Goal: Task Accomplishment & Management: Use online tool/utility

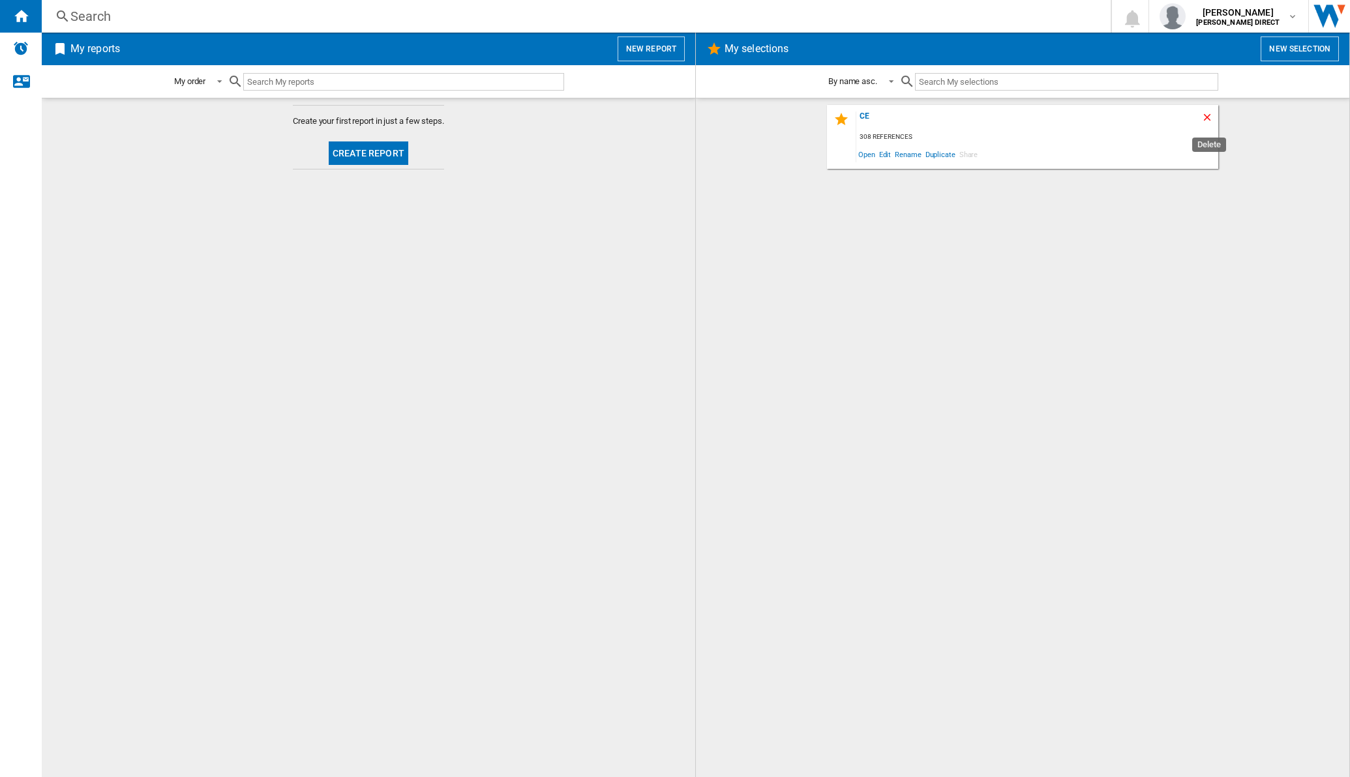
click at [1213, 121] on ng-md-icon "Delete" at bounding box center [1209, 120] width 16 height 16
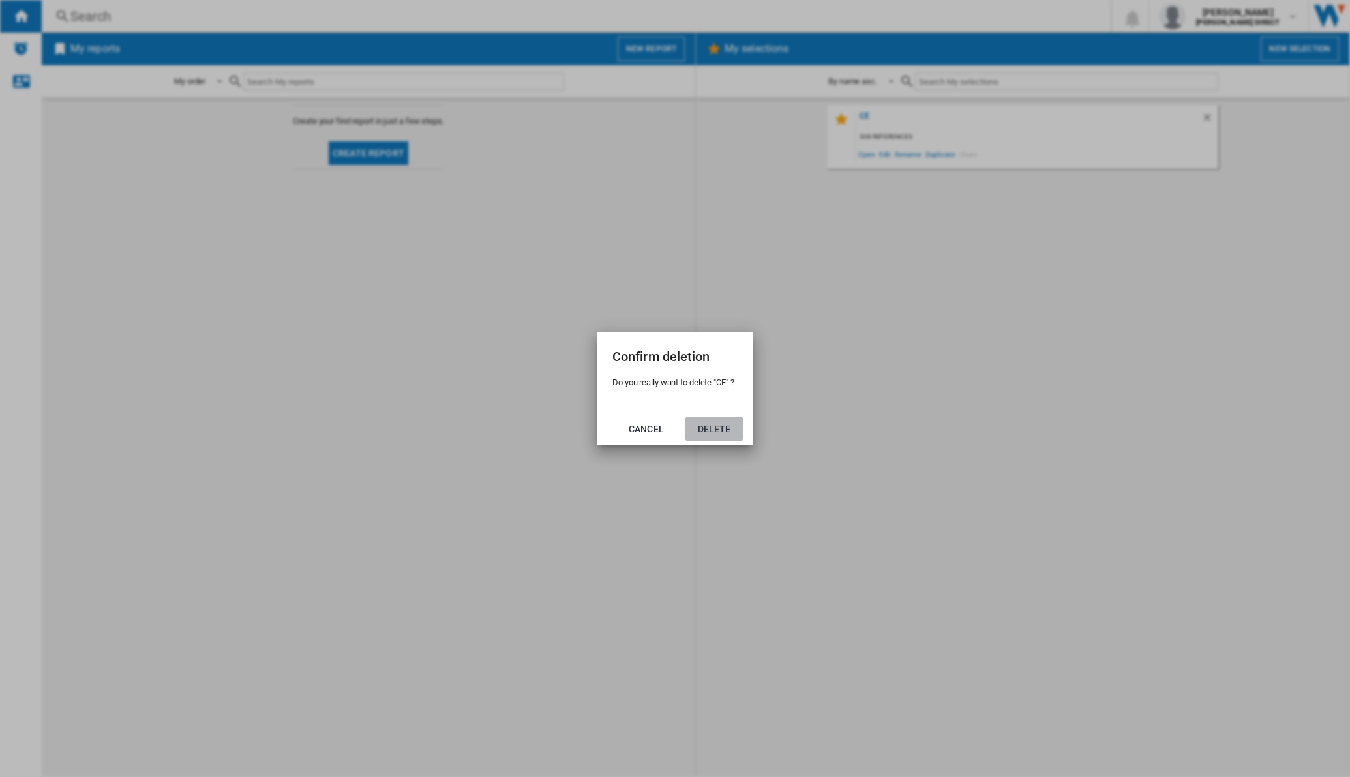
click at [698, 434] on button "Delete" at bounding box center [713, 428] width 57 height 23
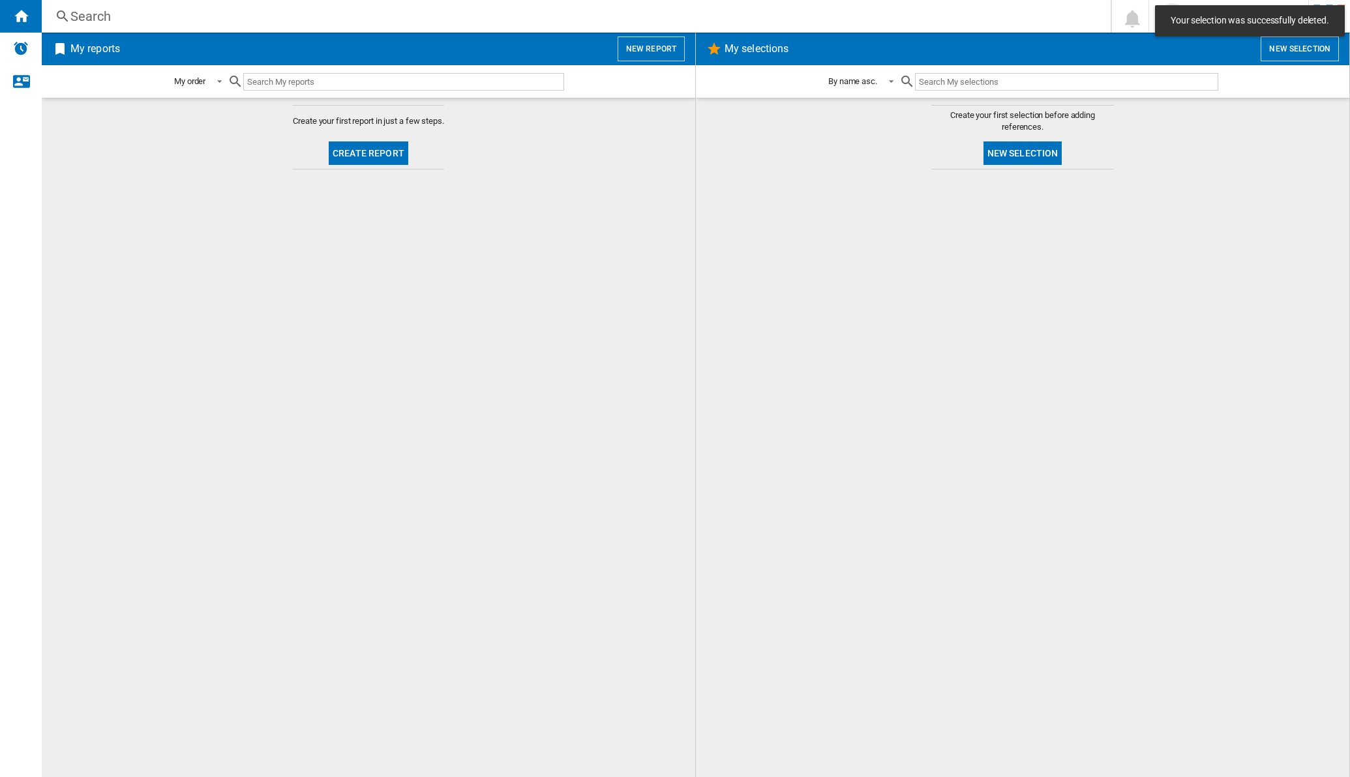
click at [1030, 159] on button "New selection" at bounding box center [1022, 153] width 79 height 23
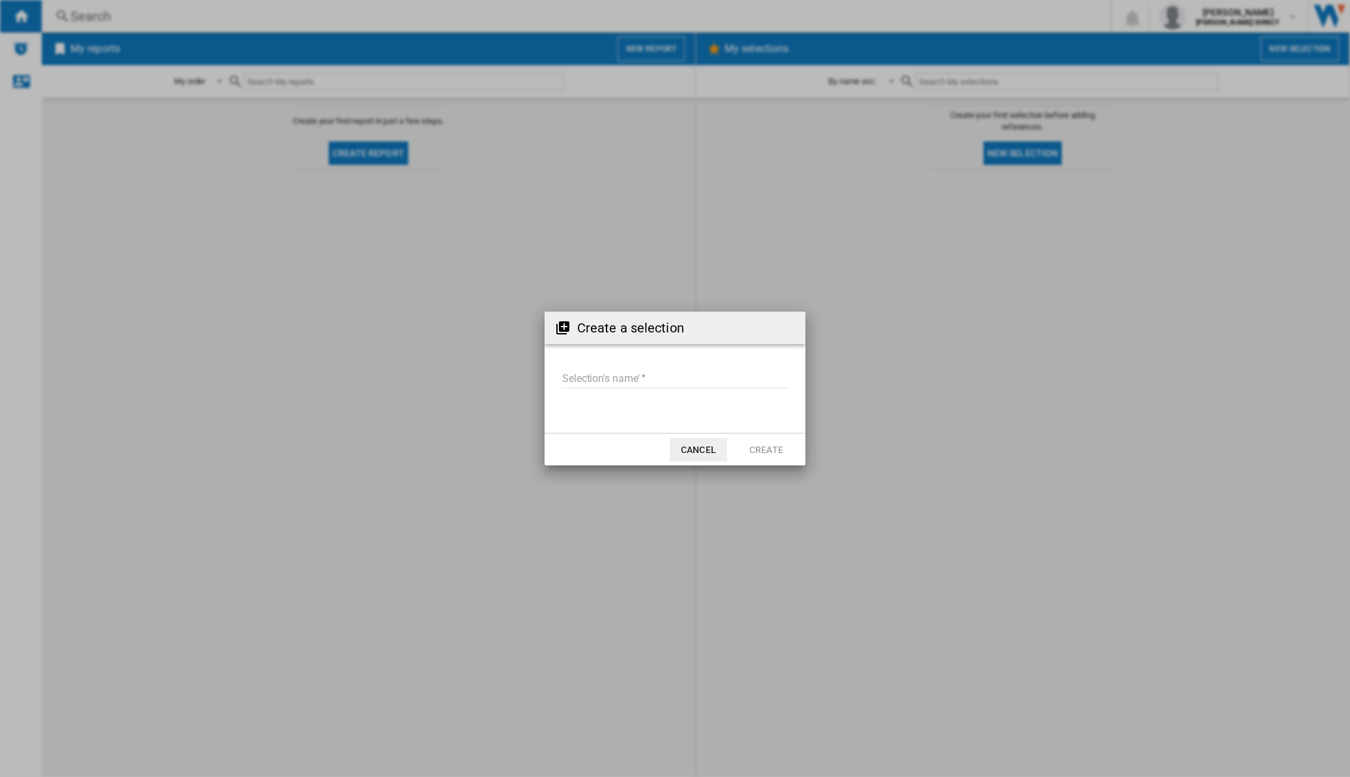
click at [622, 380] on input "Selection's name'" at bounding box center [674, 379] width 227 height 20
type input "**"
click at [769, 447] on button "Create" at bounding box center [766, 449] width 57 height 23
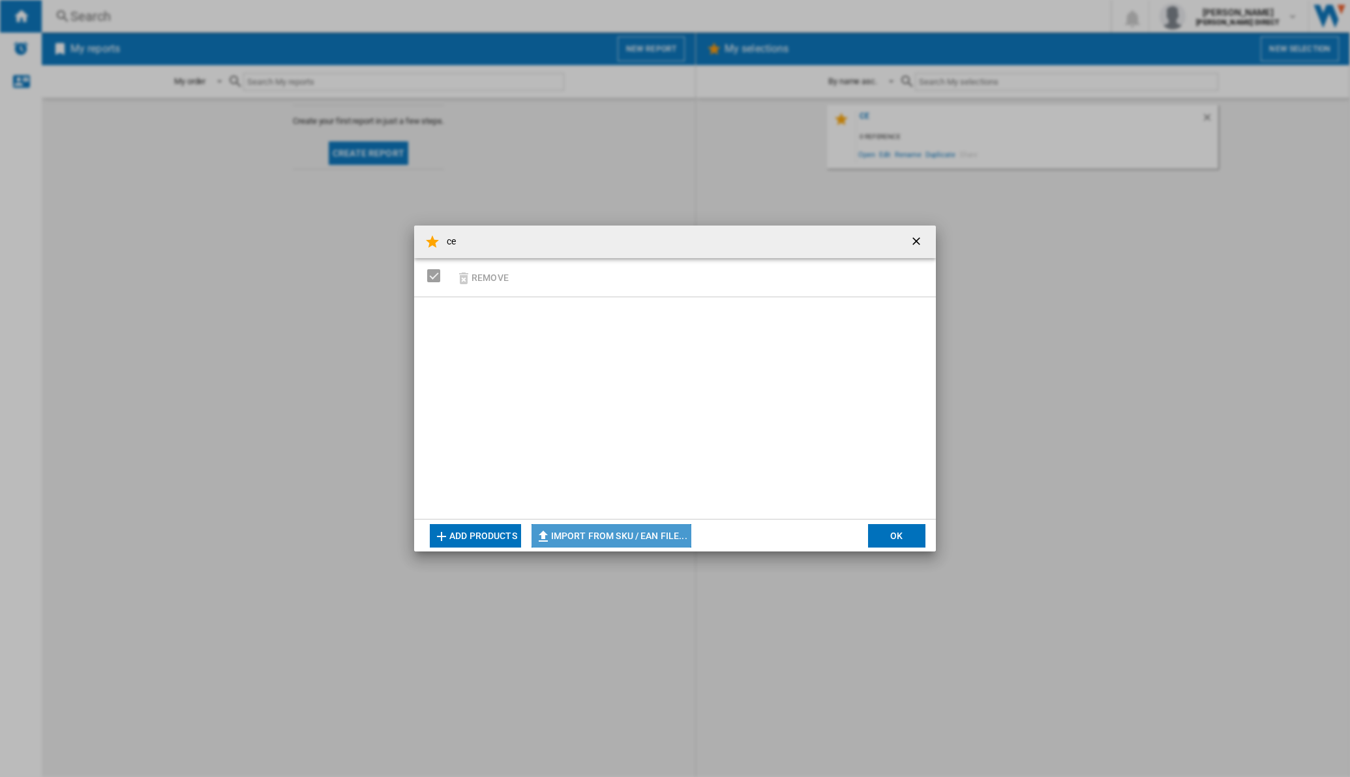
click at [643, 531] on button "Import from SKU / EAN file..." at bounding box center [611, 535] width 160 height 23
type input "**********"
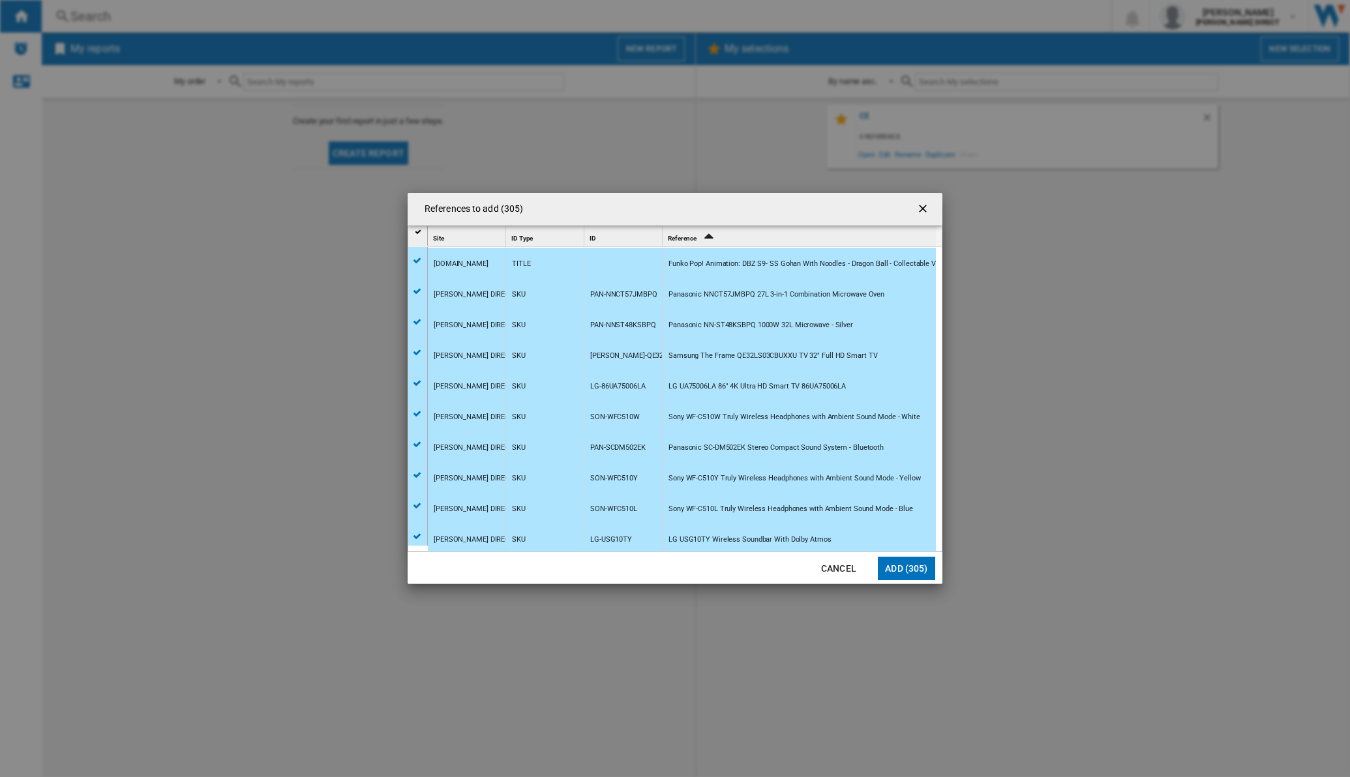
click at [902, 569] on button "Add (305)" at bounding box center [906, 568] width 57 height 23
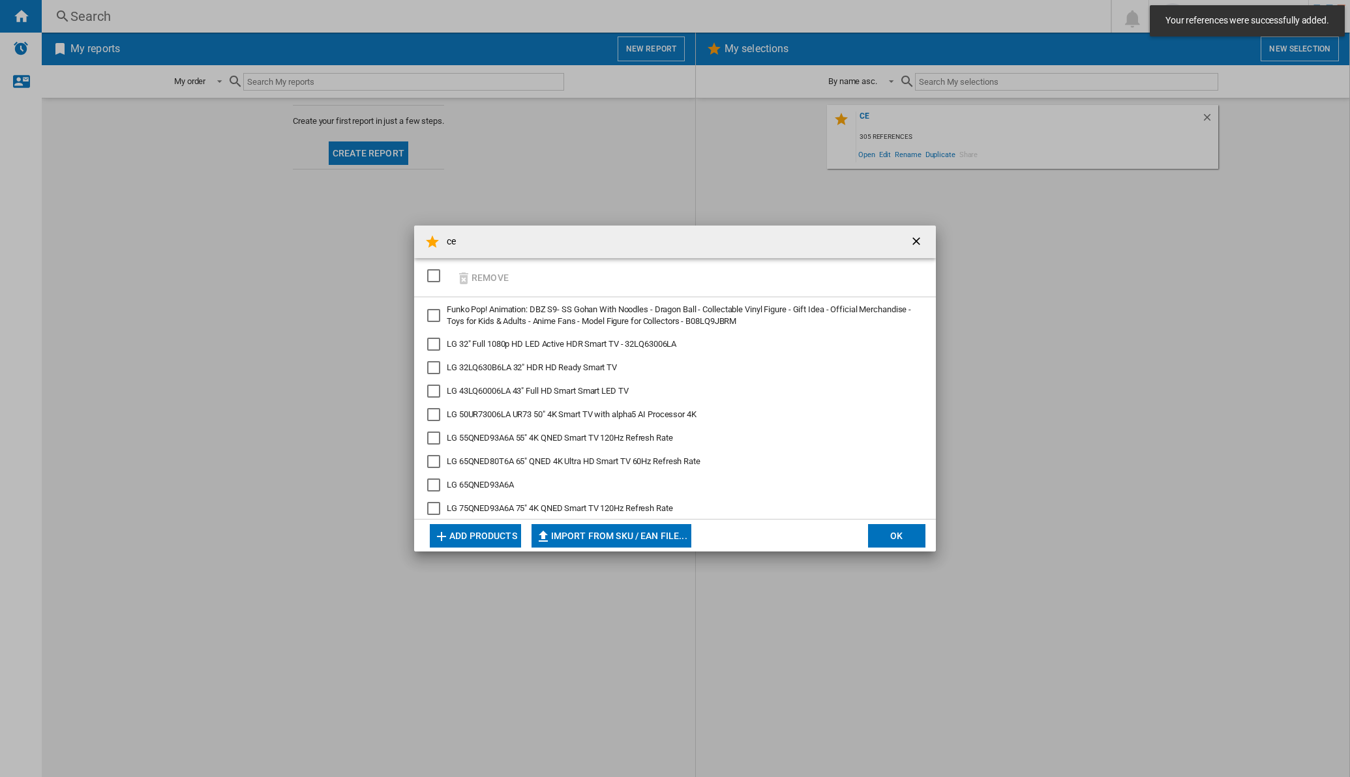
click at [902, 569] on div "ce Remove Funko Pop! Animation: DBZ S9- SS Gohan With Noodles - Dragon Ball - C…" at bounding box center [675, 388] width 1350 height 777
click at [902, 564] on div "ce Remove Funko Pop! Animation: DBZ S9- SS Gohan With Noodles - Dragon Ball - C…" at bounding box center [675, 388] width 1350 height 777
click at [913, 530] on button "OK" at bounding box center [896, 535] width 57 height 23
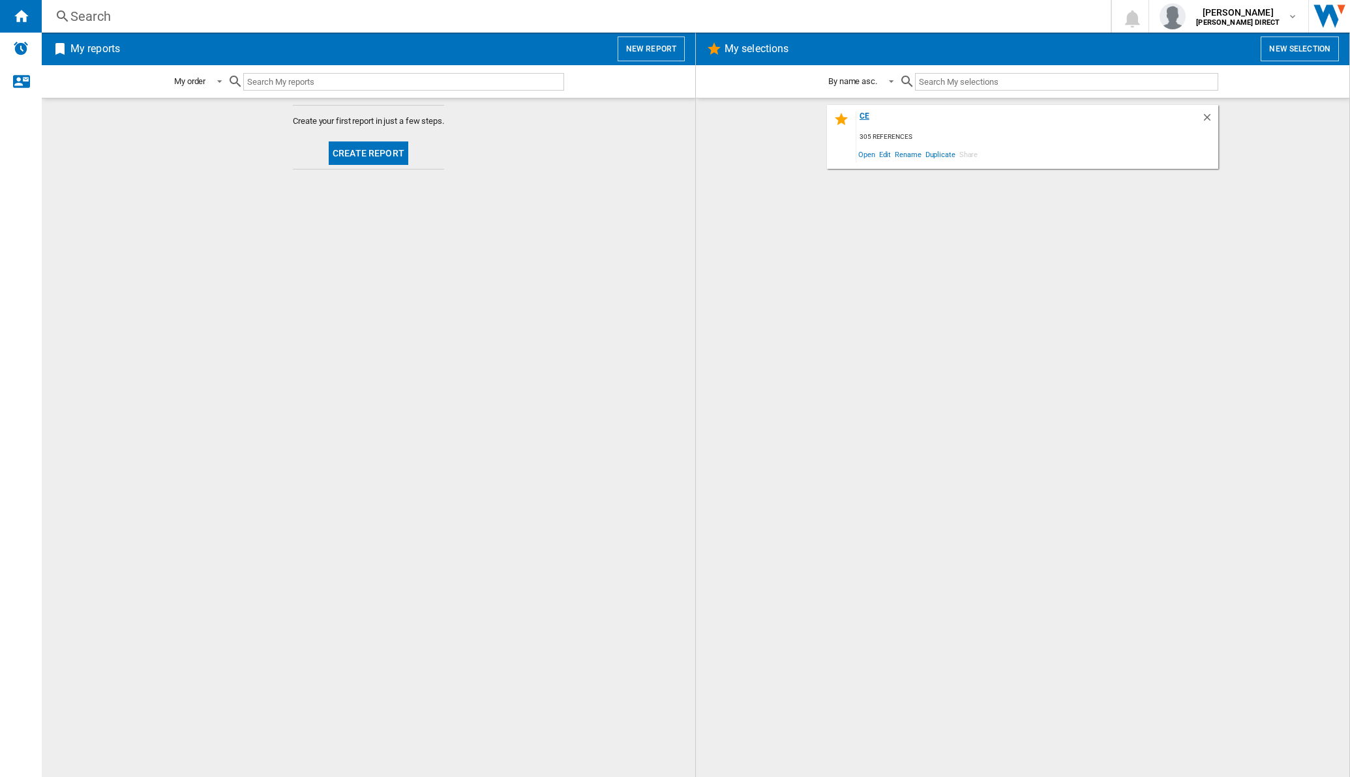
click at [867, 115] on div "ce" at bounding box center [1028, 121] width 345 height 18
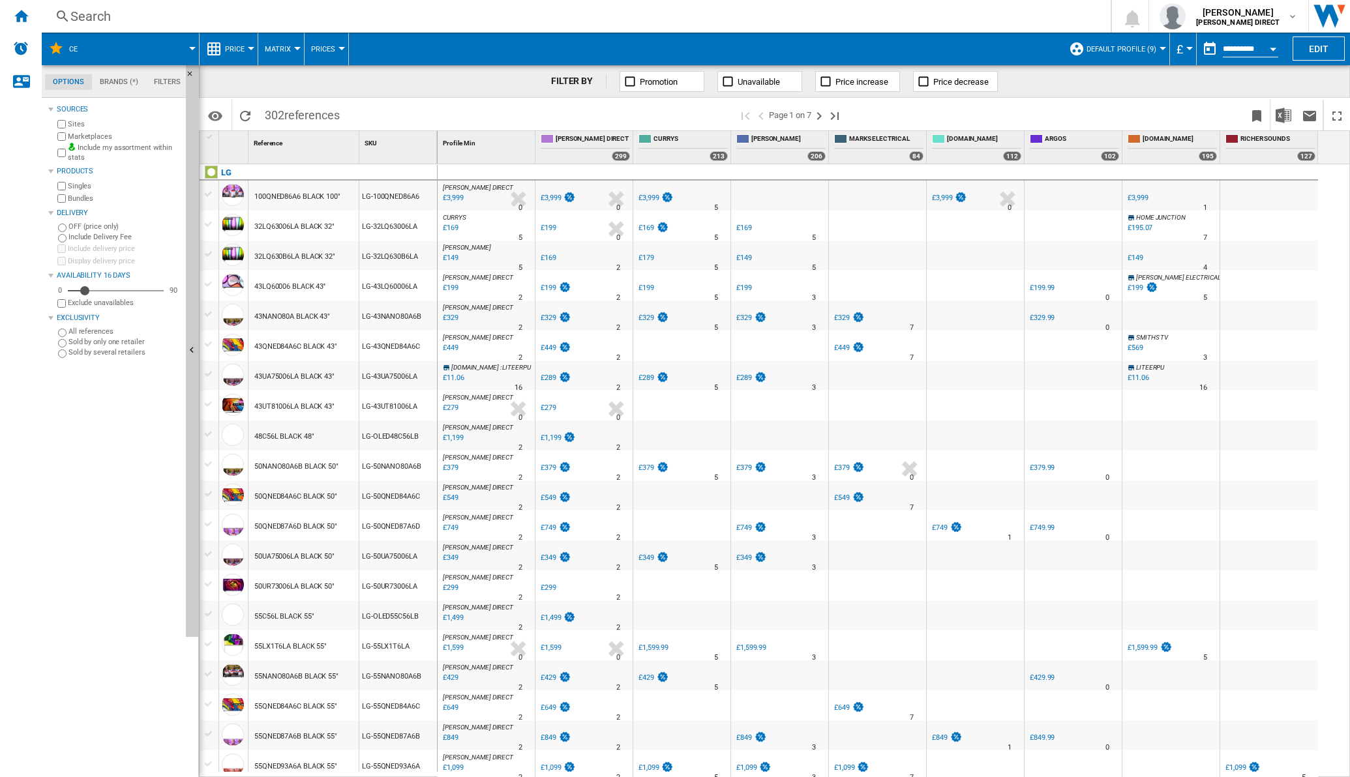
click at [297, 42] on md-menu "Matrix Matrix Ranking" at bounding box center [281, 49] width 46 height 33
click at [293, 46] on button "Matrix" at bounding box center [281, 49] width 33 height 33
click at [282, 111] on span "Ranking" at bounding box center [285, 112] width 35 height 12
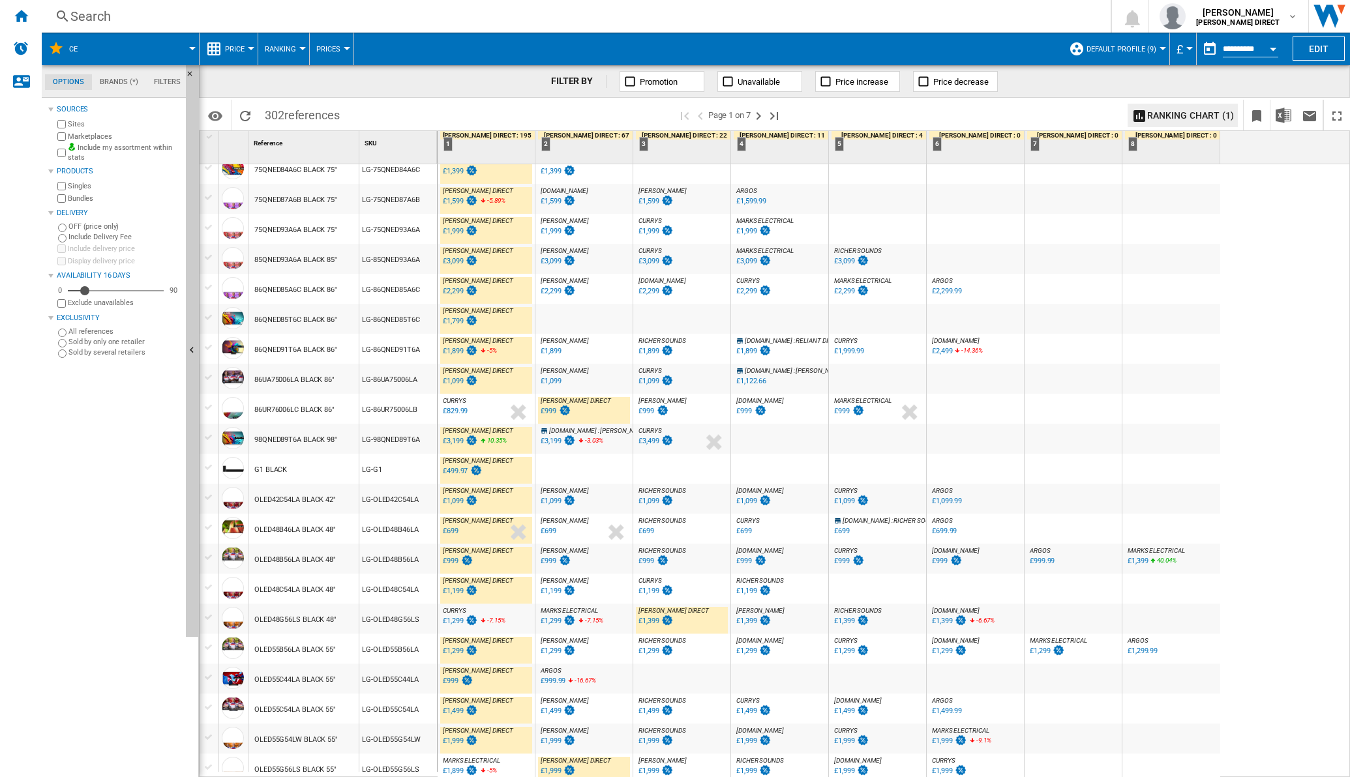
scroll to position [901, 0]
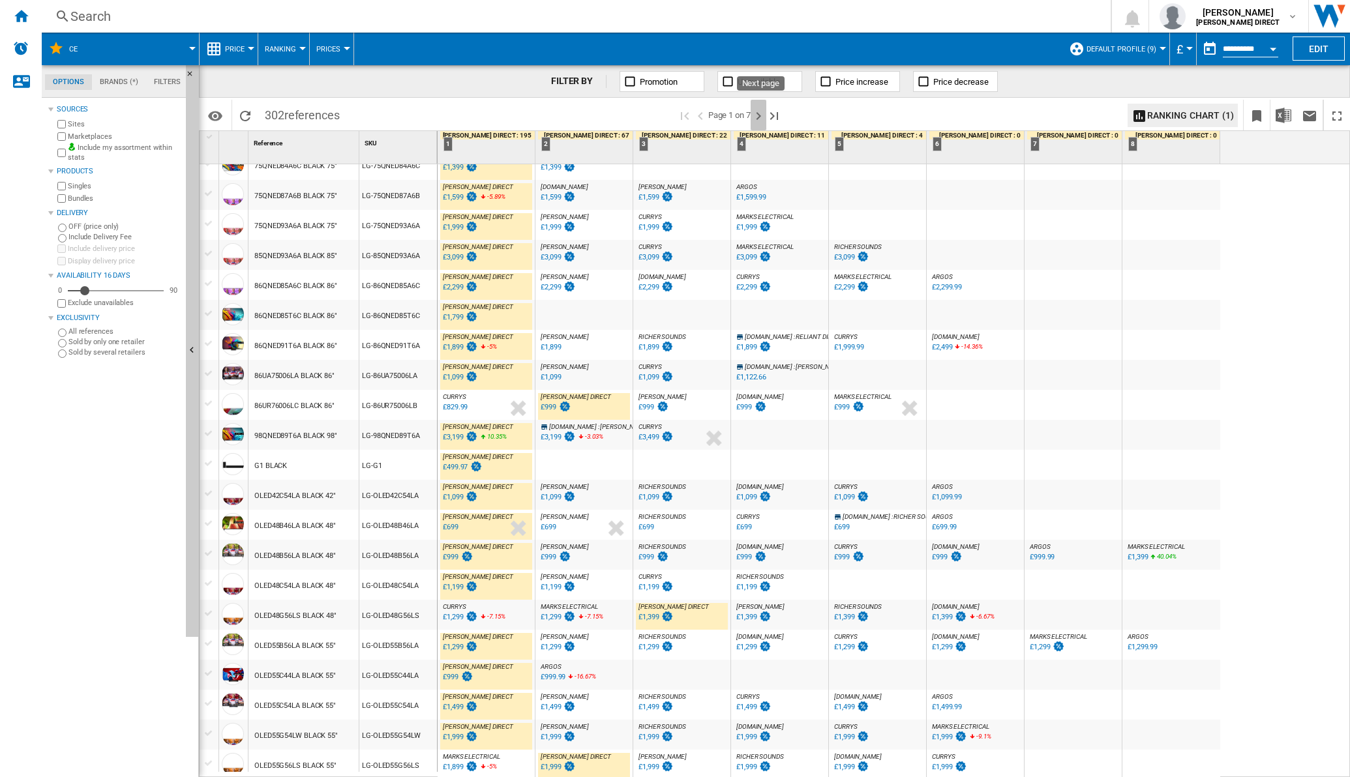
click at [763, 113] on ng-md-icon "Next page" at bounding box center [759, 116] width 16 height 16
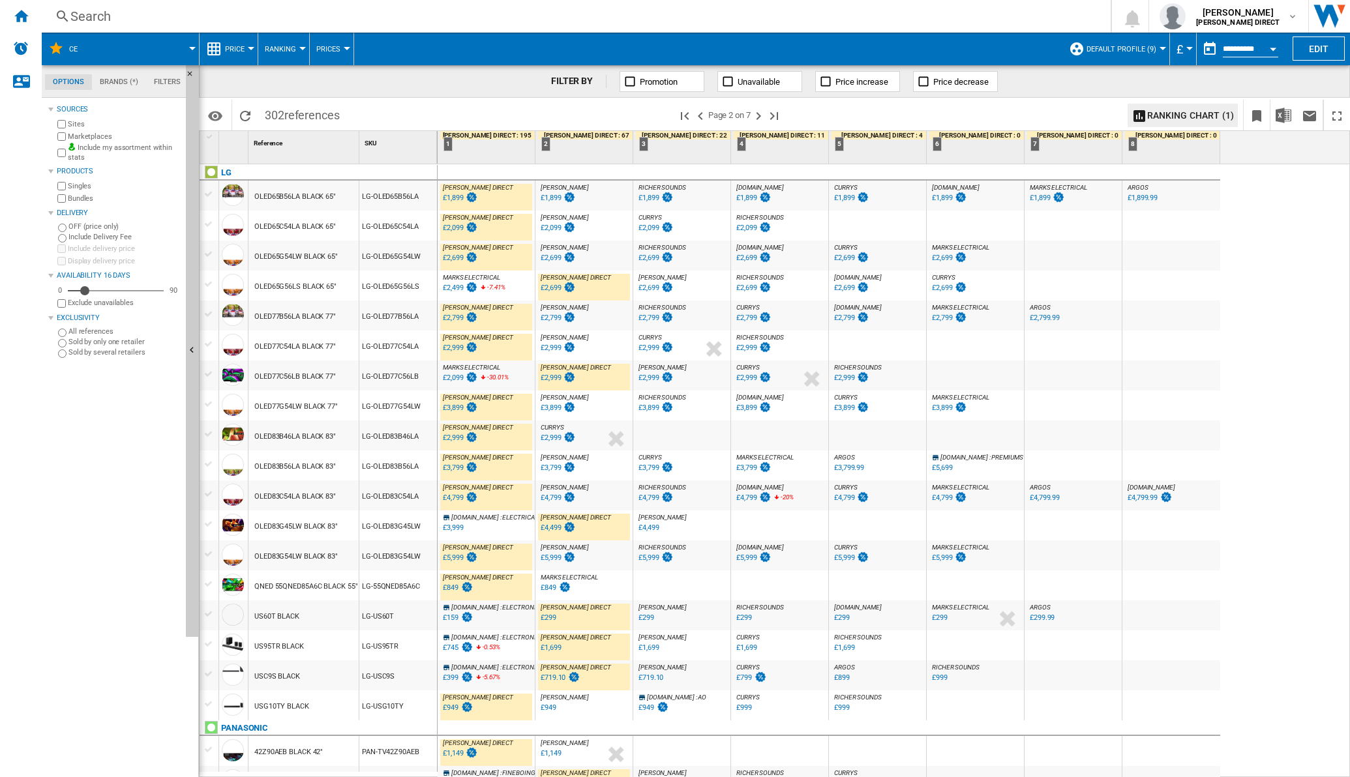
click at [455, 376] on div "£2,099" at bounding box center [453, 378] width 20 height 8
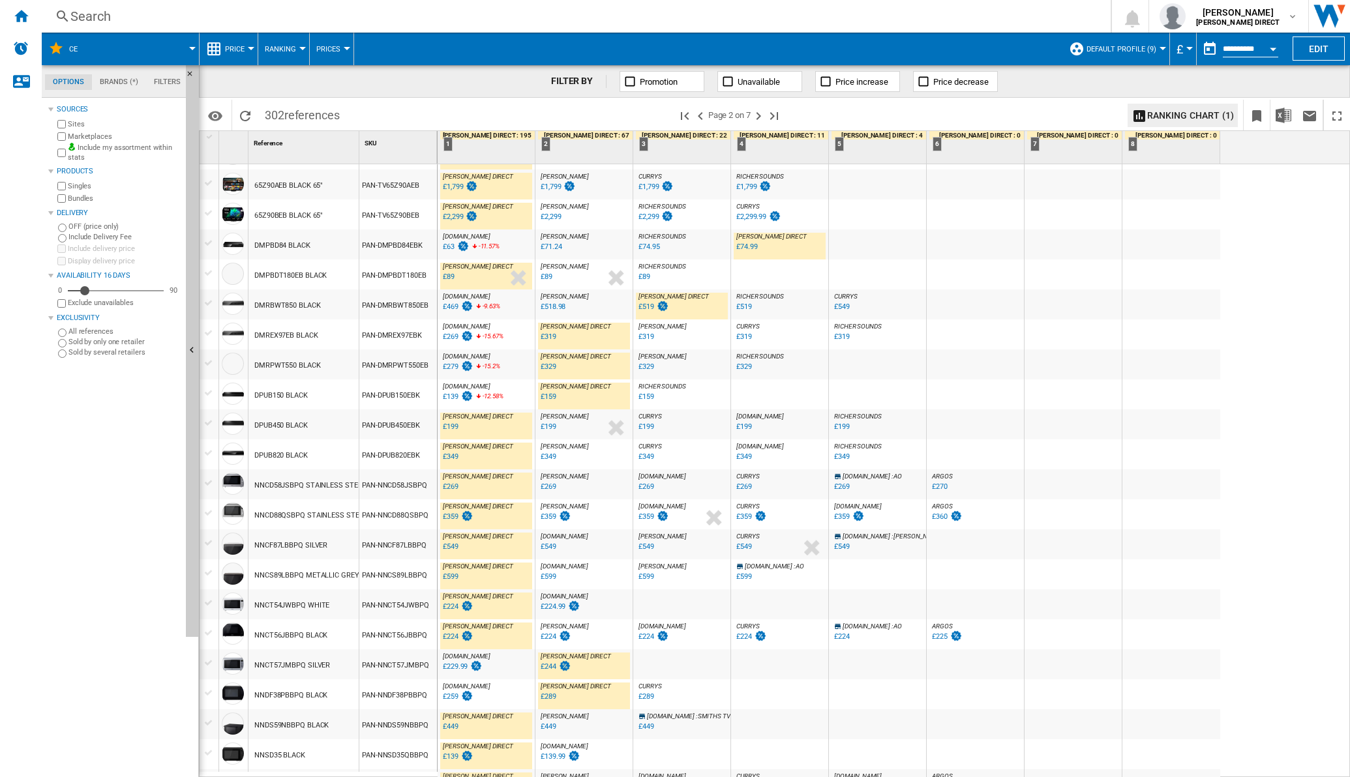
scroll to position [916, 0]
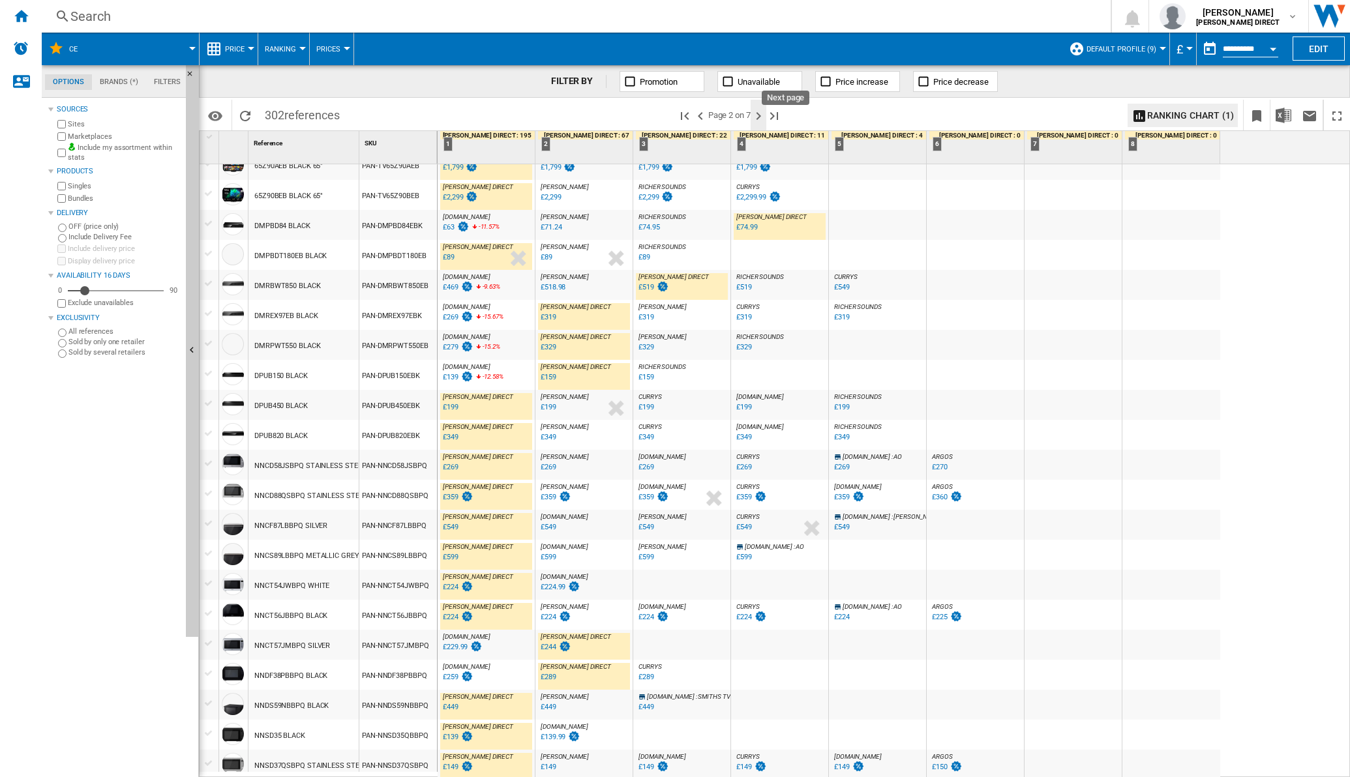
click at [766, 109] on ng-md-icon "Next page" at bounding box center [759, 116] width 16 height 16
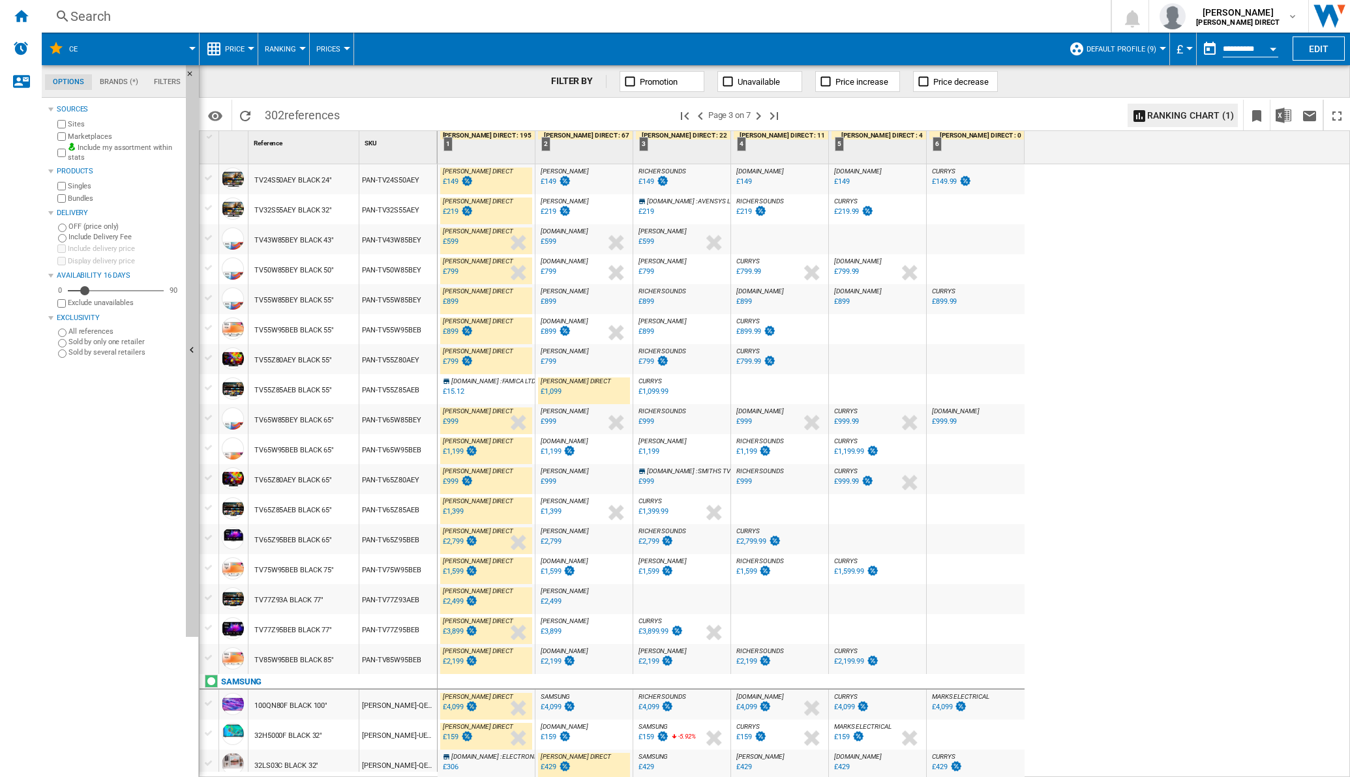
scroll to position [916, 0]
click at [765, 114] on ng-md-icon "Next page" at bounding box center [759, 116] width 16 height 16
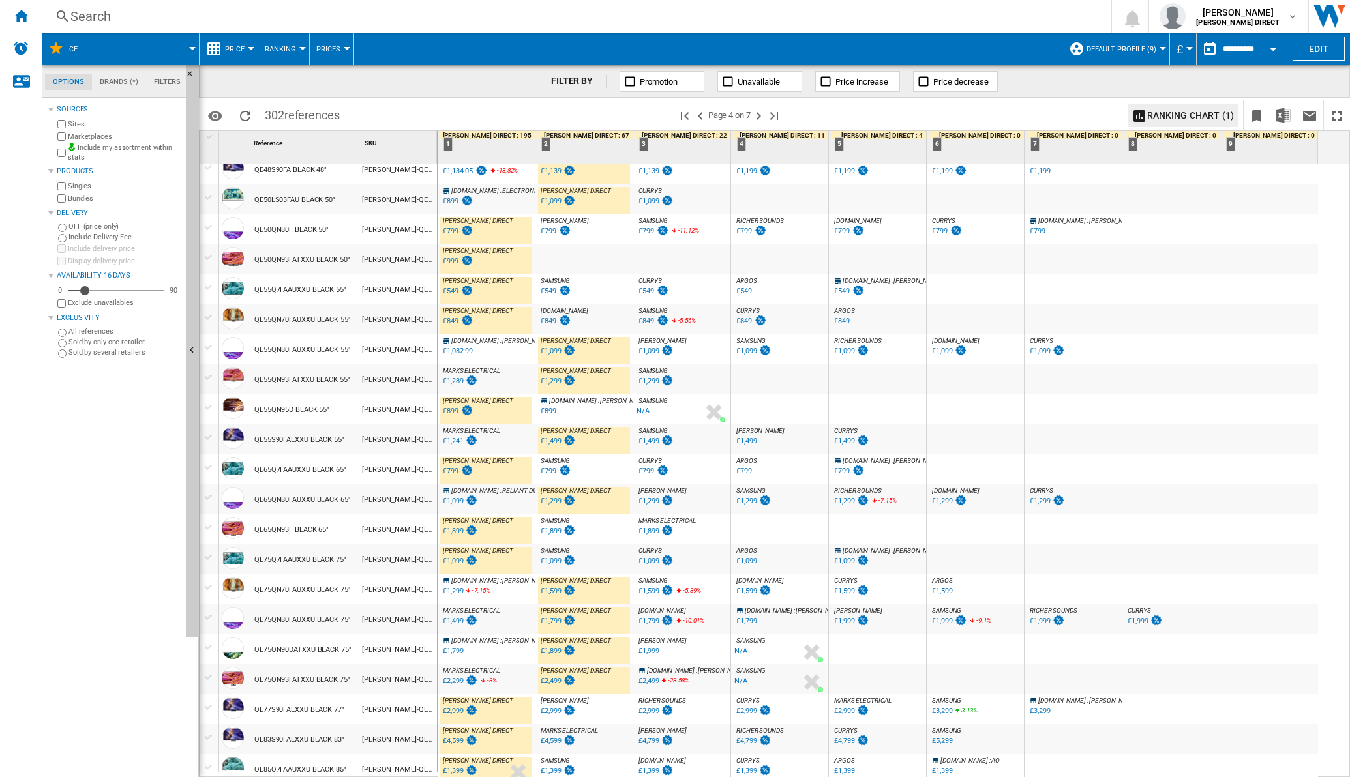
scroll to position [901, 0]
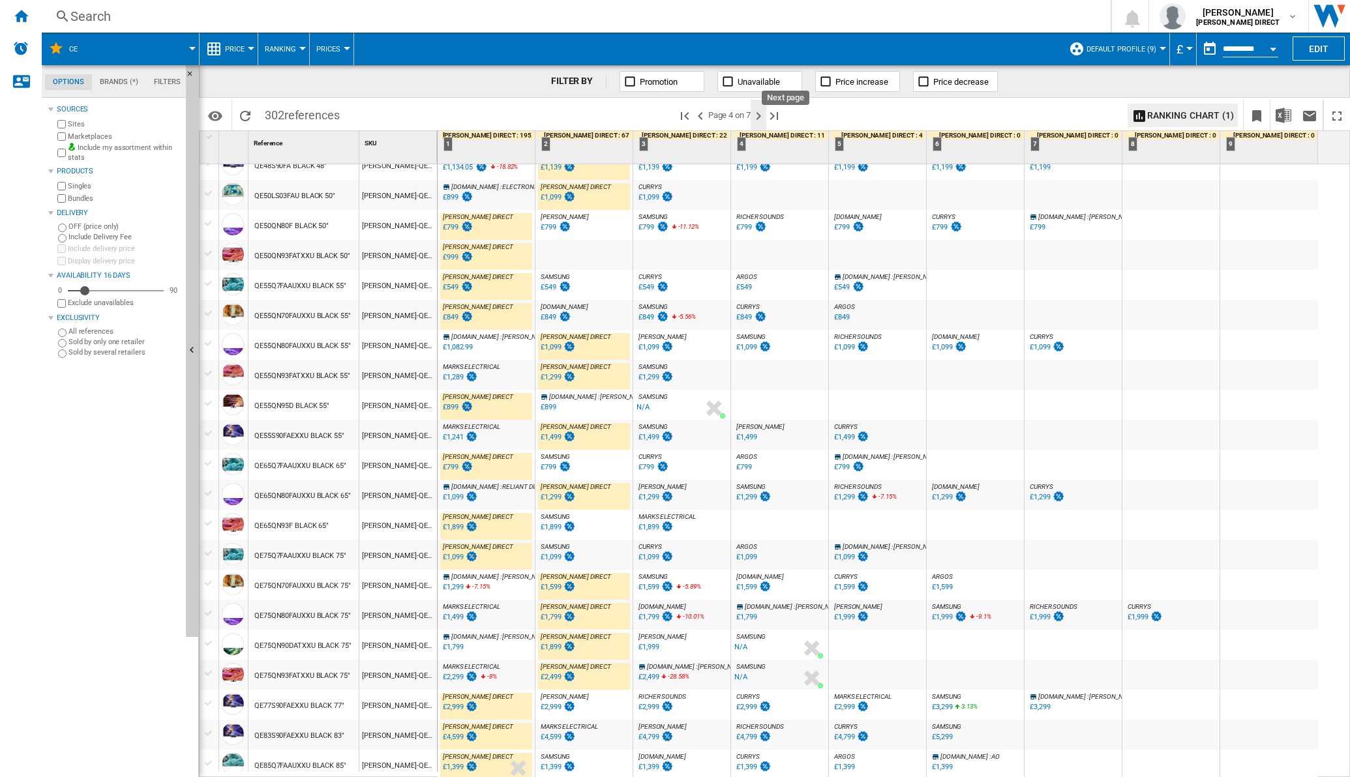
click at [758, 113] on ng-md-icon "Next page" at bounding box center [759, 116] width 16 height 16
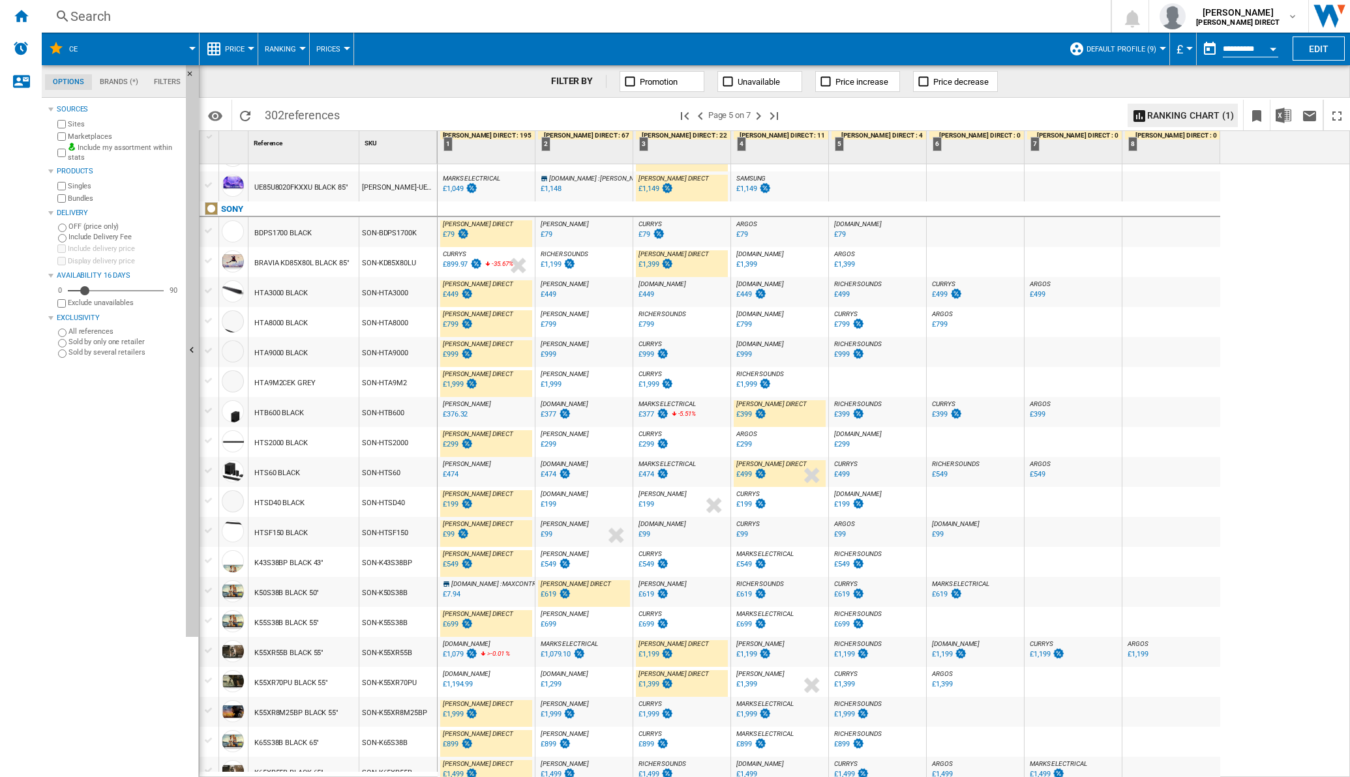
scroll to position [570, 0]
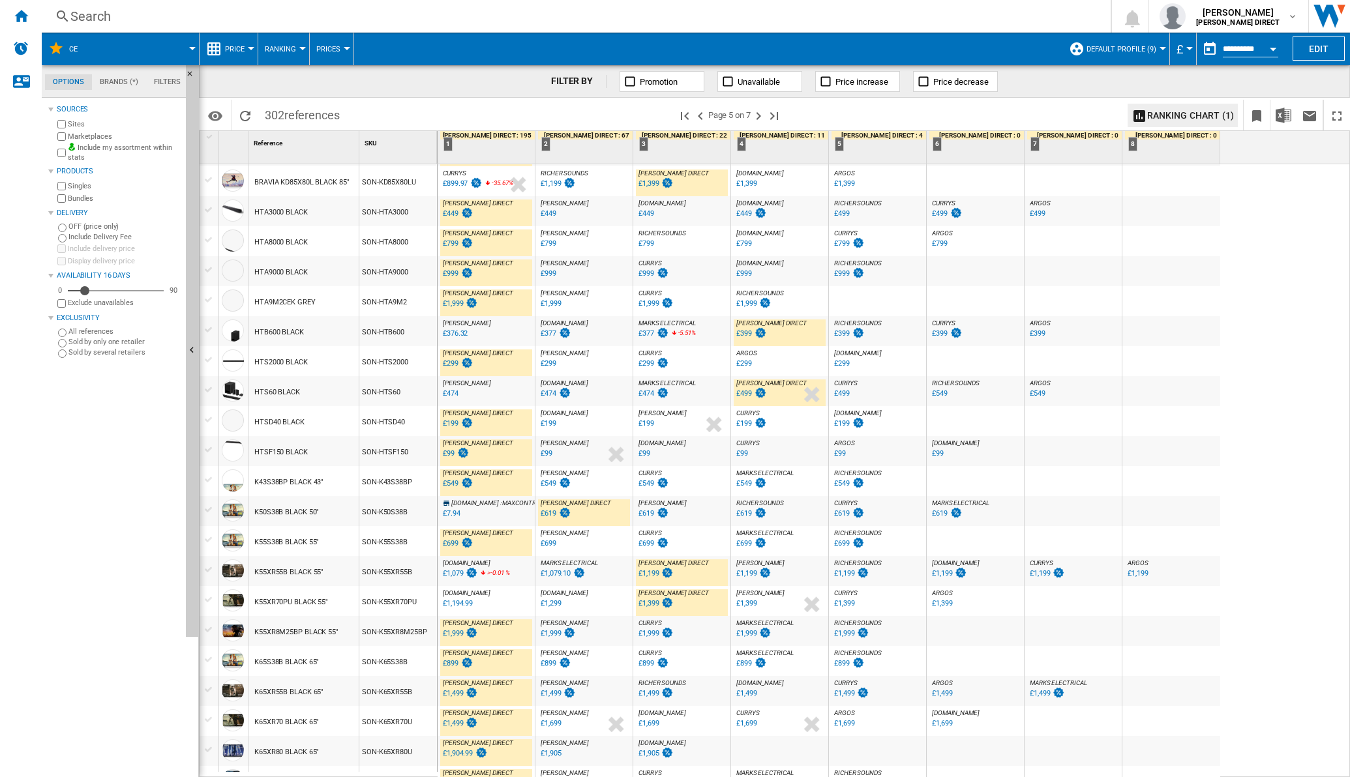
click at [558, 573] on div "£1,079.10" at bounding box center [556, 573] width 30 height 8
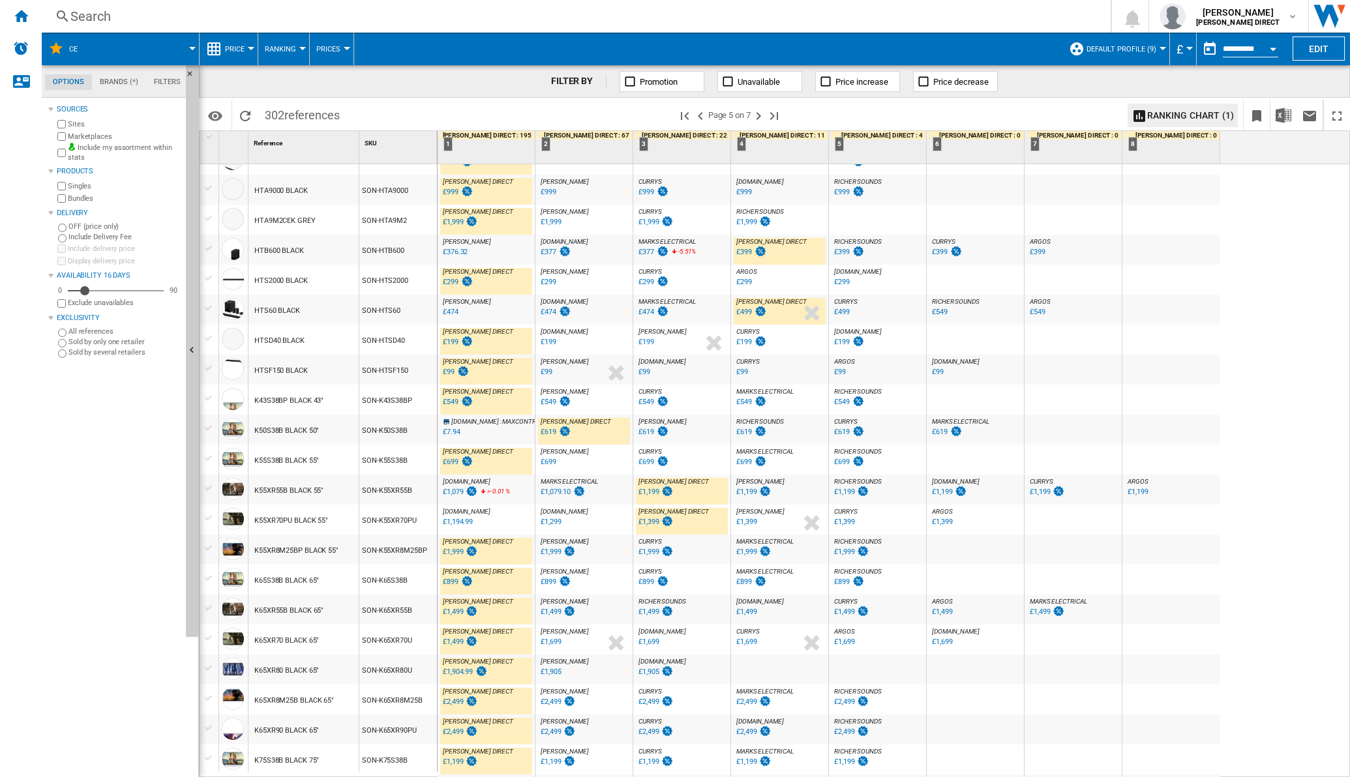
scroll to position [815, 0]
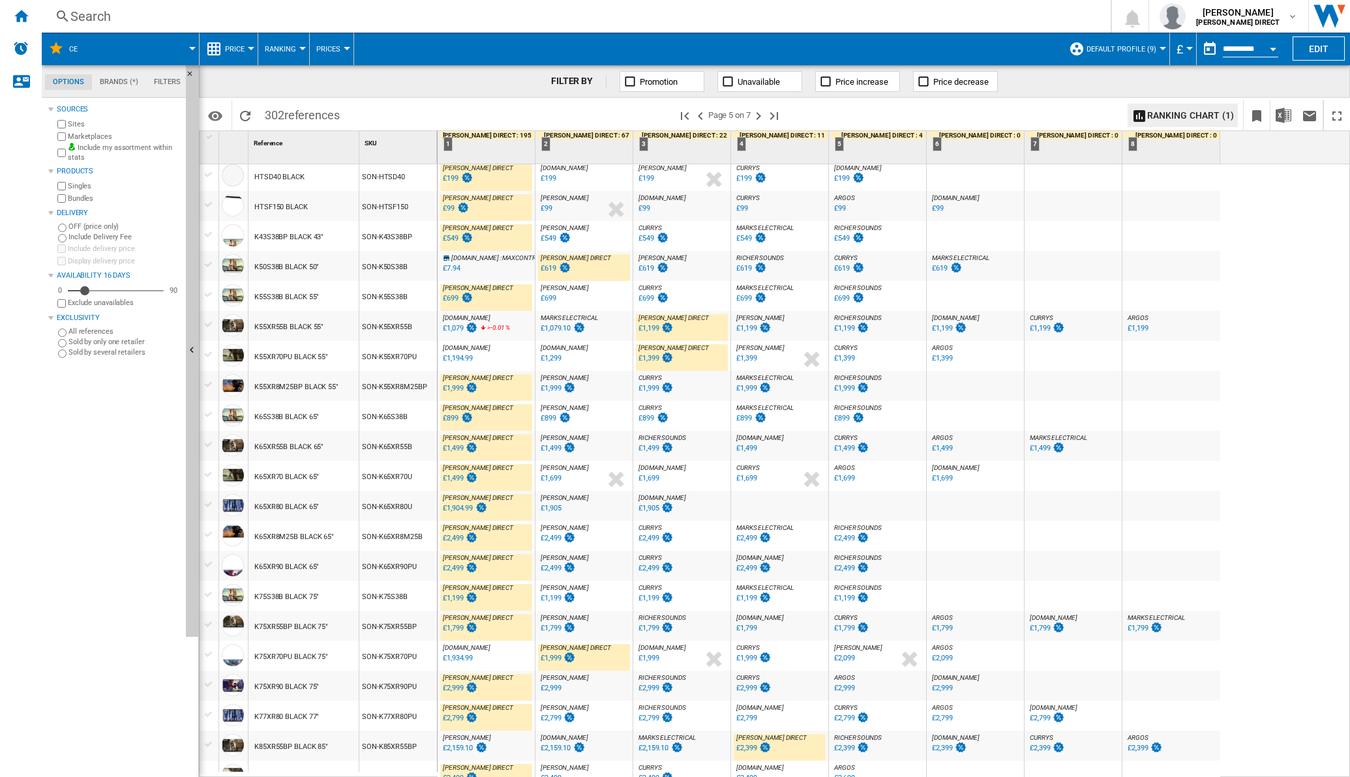
click at [1103, 570] on div at bounding box center [1072, 566] width 97 height 30
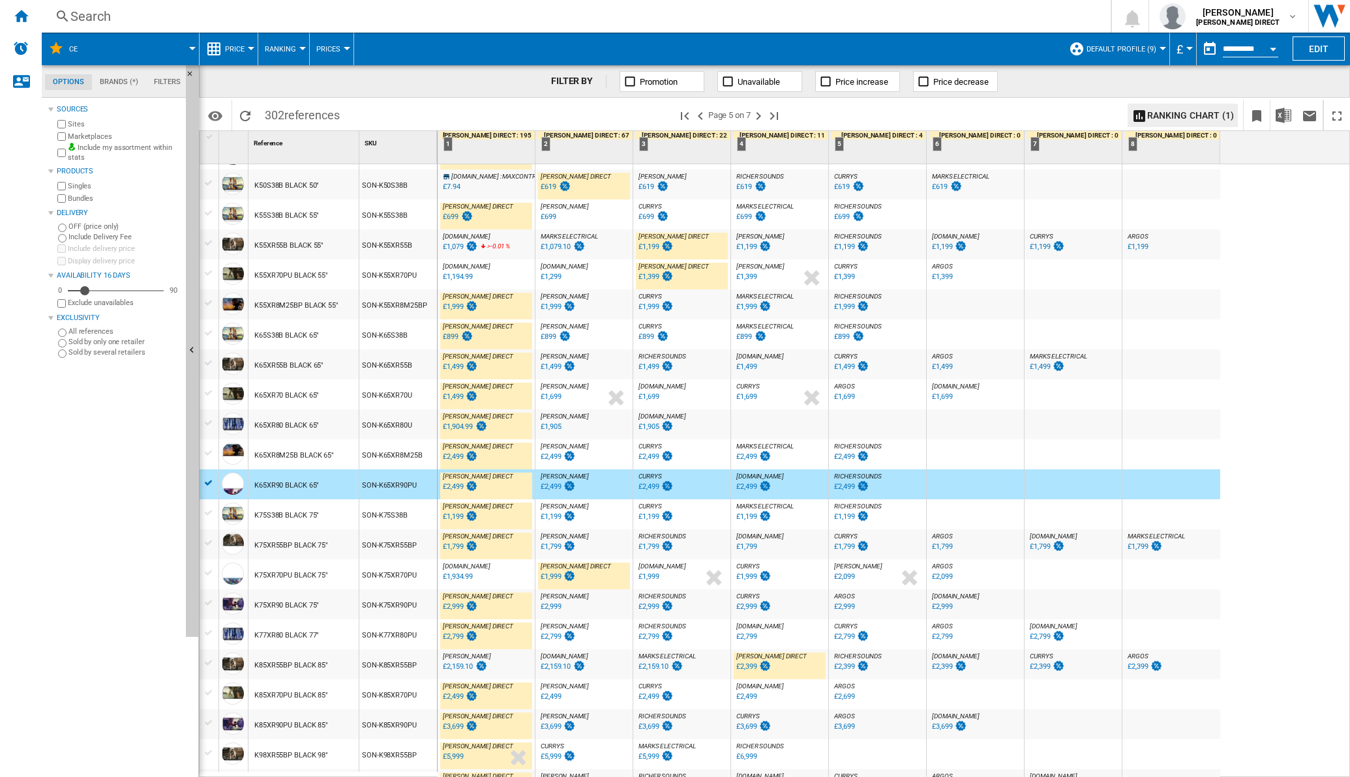
scroll to position [916, 0]
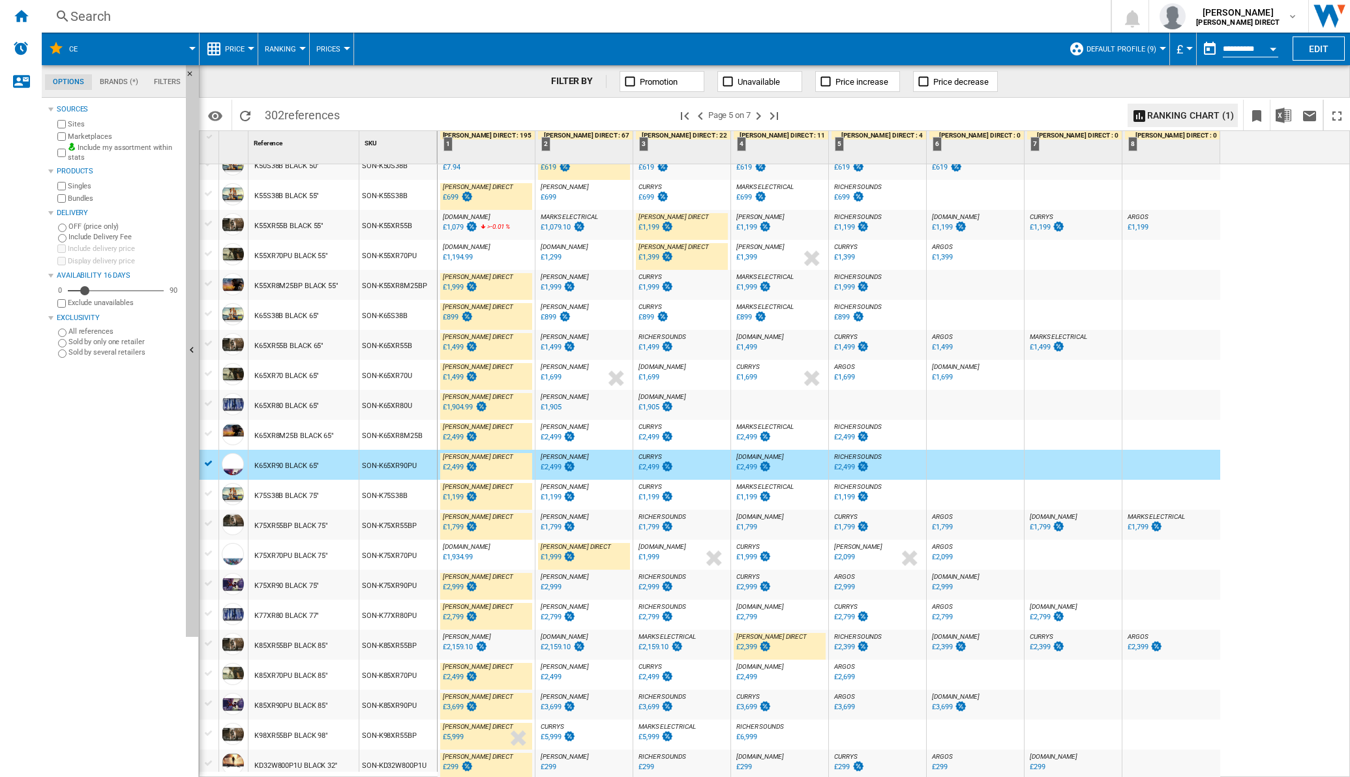
click at [662, 645] on div "£2,159.10" at bounding box center [653, 647] width 30 height 8
click at [765, 115] on ng-md-icon "Next page" at bounding box center [759, 116] width 16 height 16
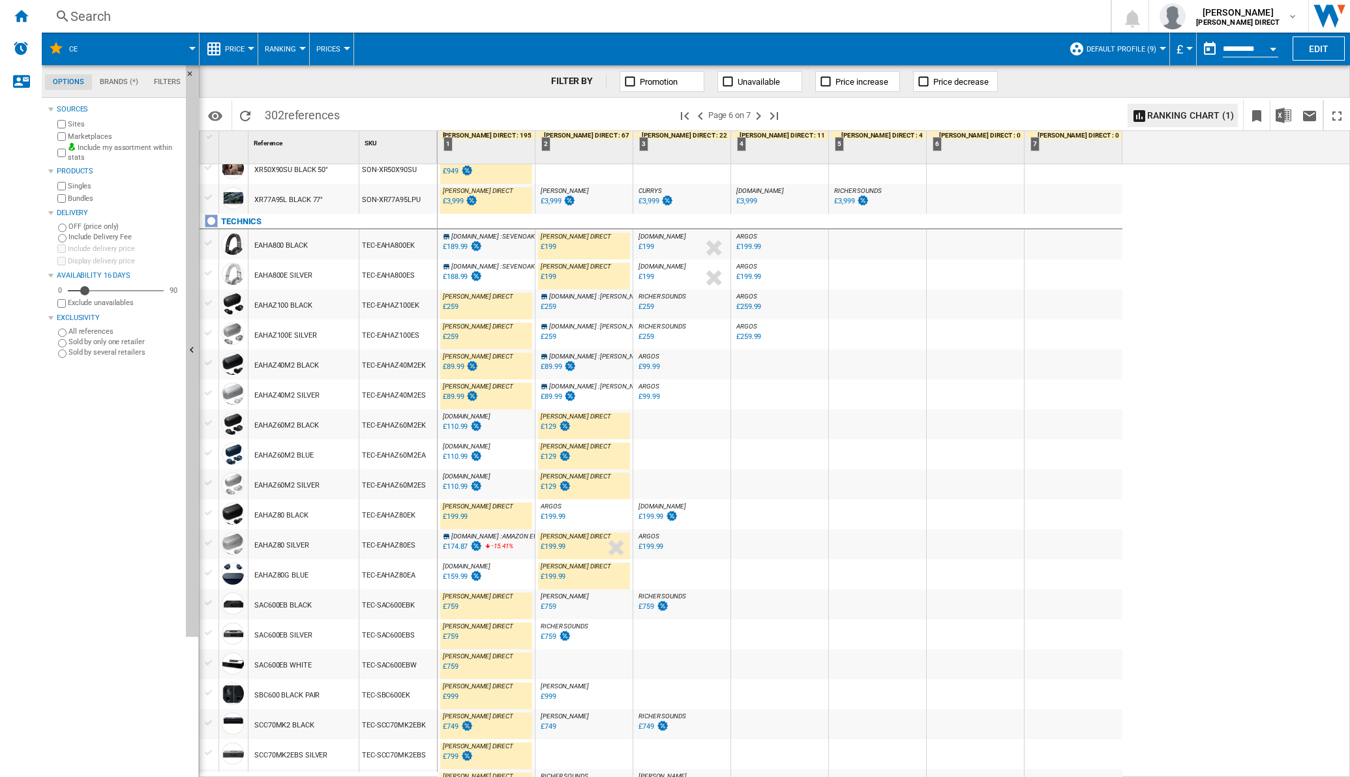
scroll to position [916, 0]
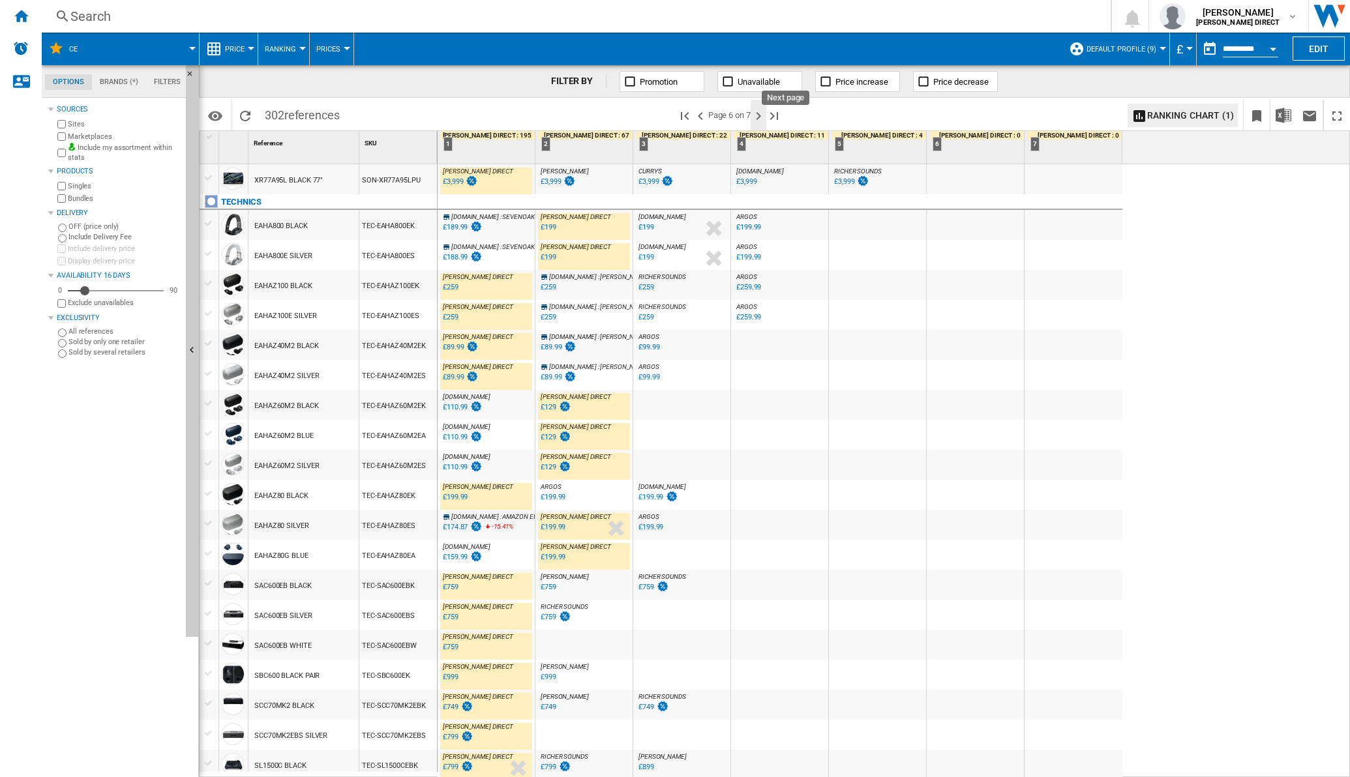
click at [758, 115] on ng-md-icon "Next page" at bounding box center [759, 116] width 16 height 16
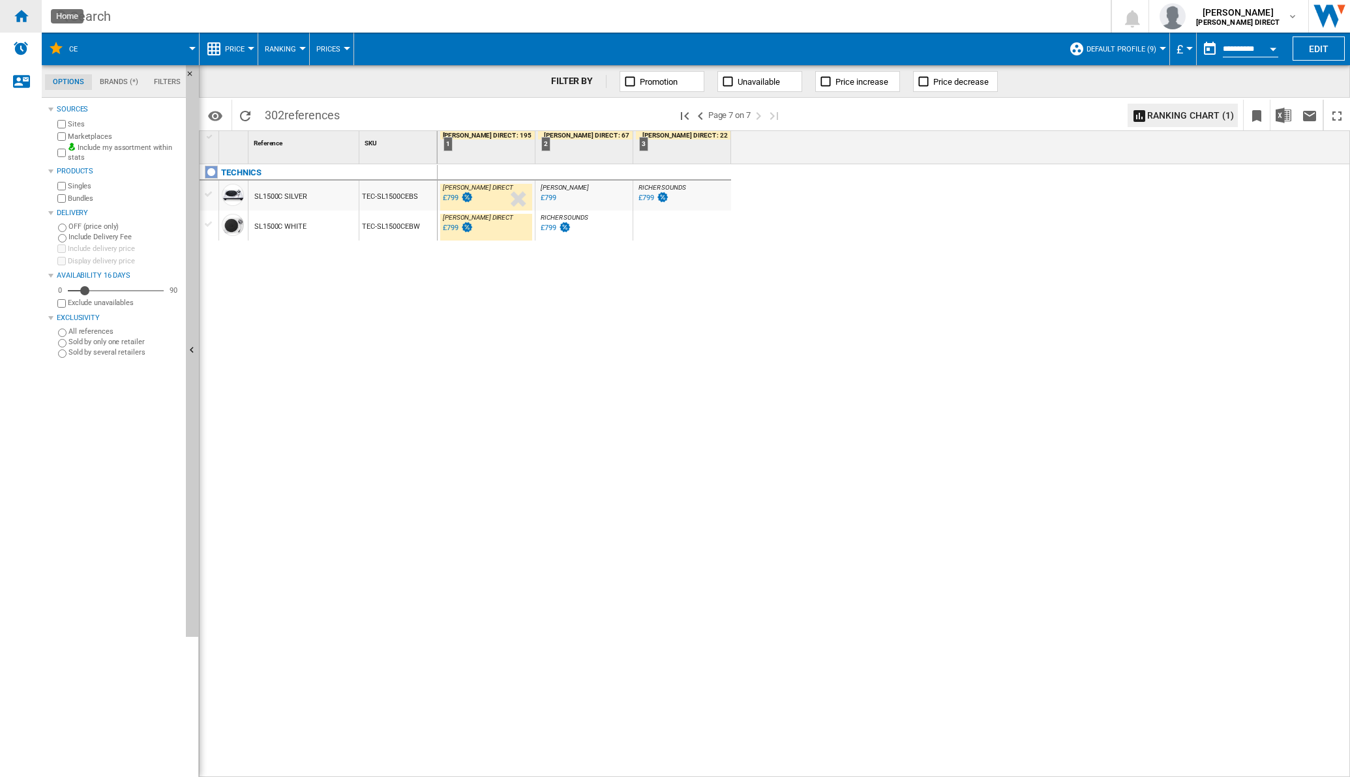
click at [32, 12] on div "Home" at bounding box center [21, 16] width 42 height 33
